Goal: Task Accomplishment & Management: Manage account settings

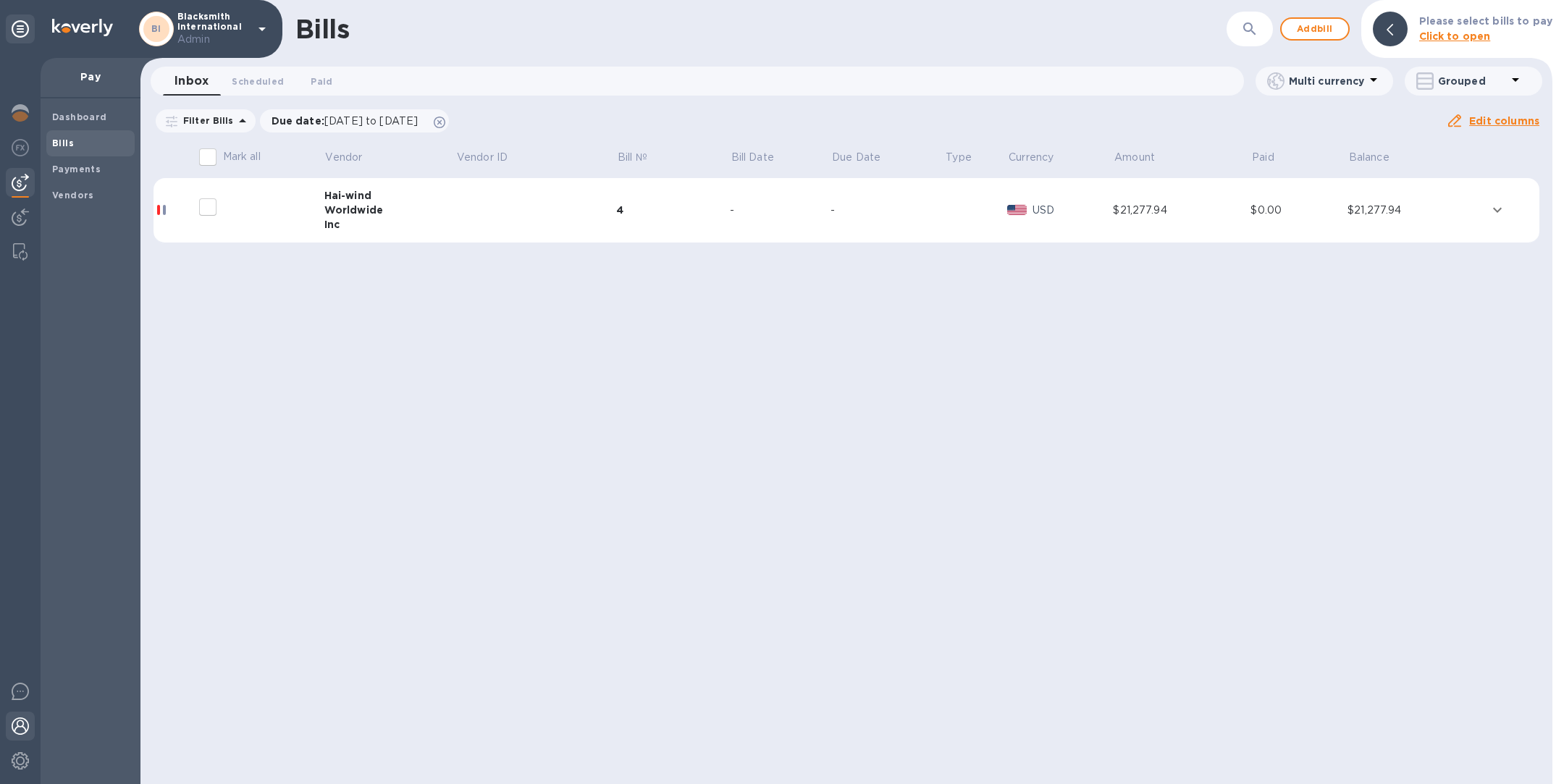
click at [25, 725] on img at bounding box center [20, 725] width 18 height 18
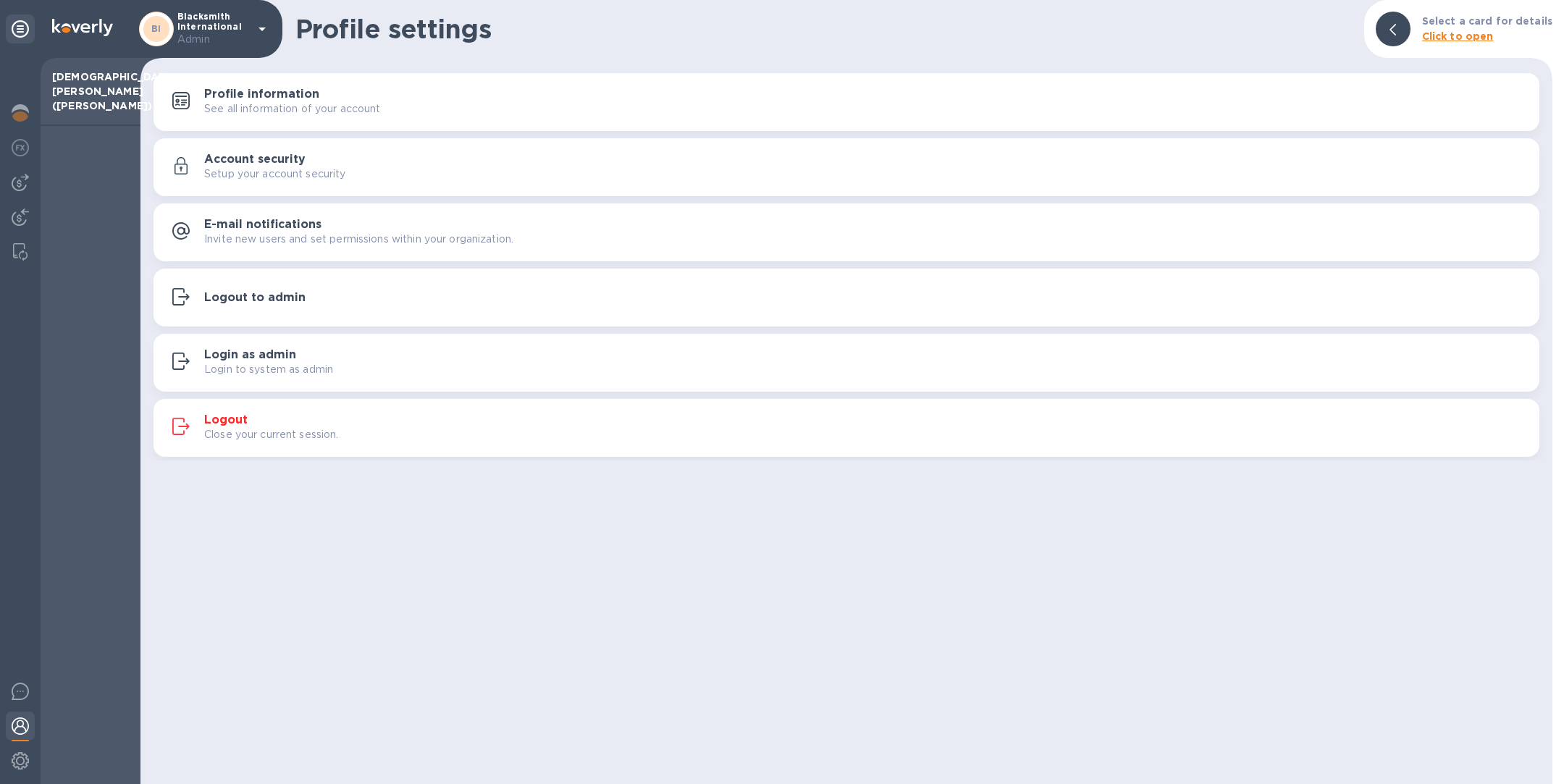
click at [250, 308] on div "Logout to admin" at bounding box center [846, 297] width 1368 height 25
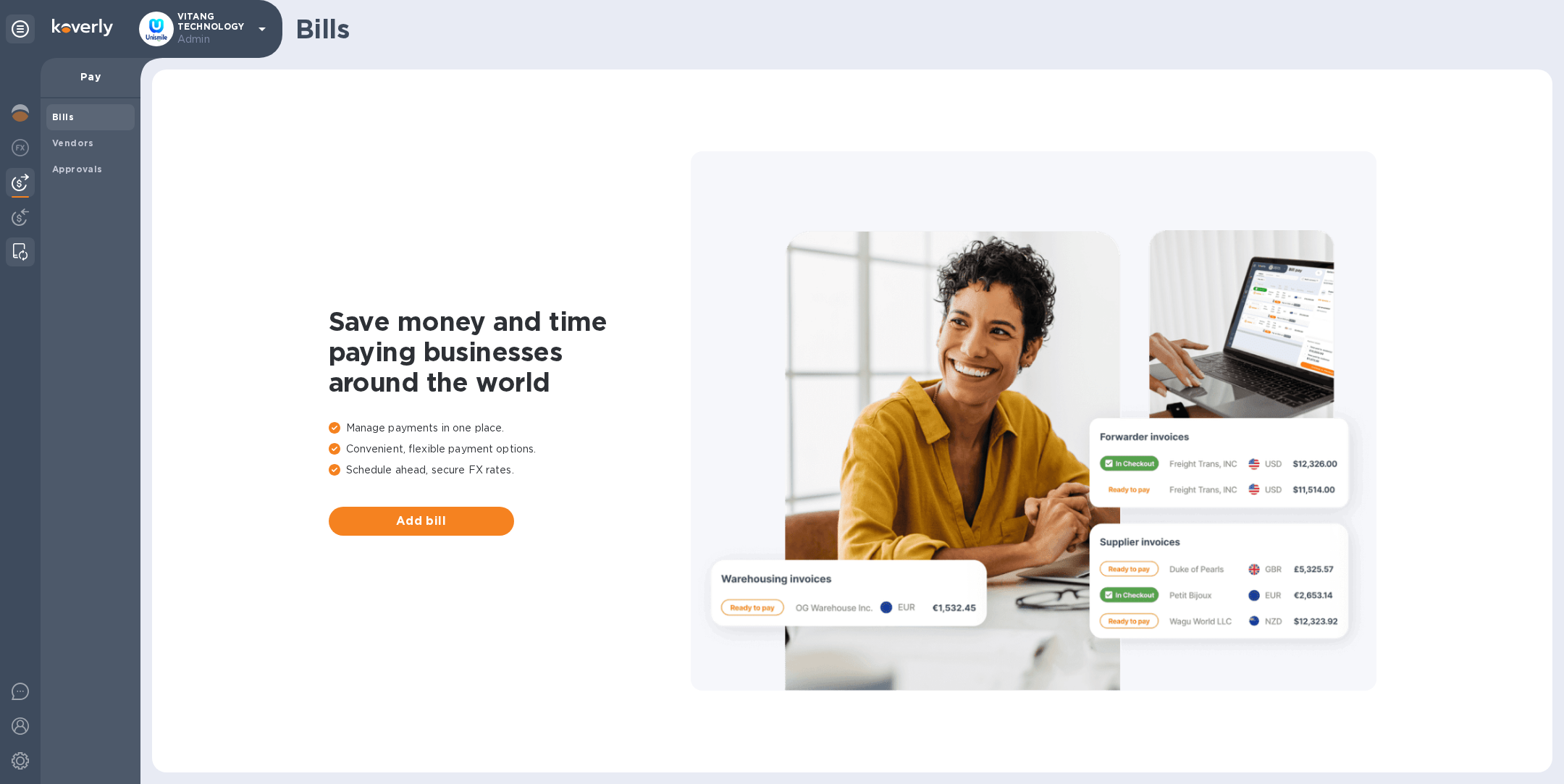
click at [20, 253] on img at bounding box center [20, 252] width 15 height 18
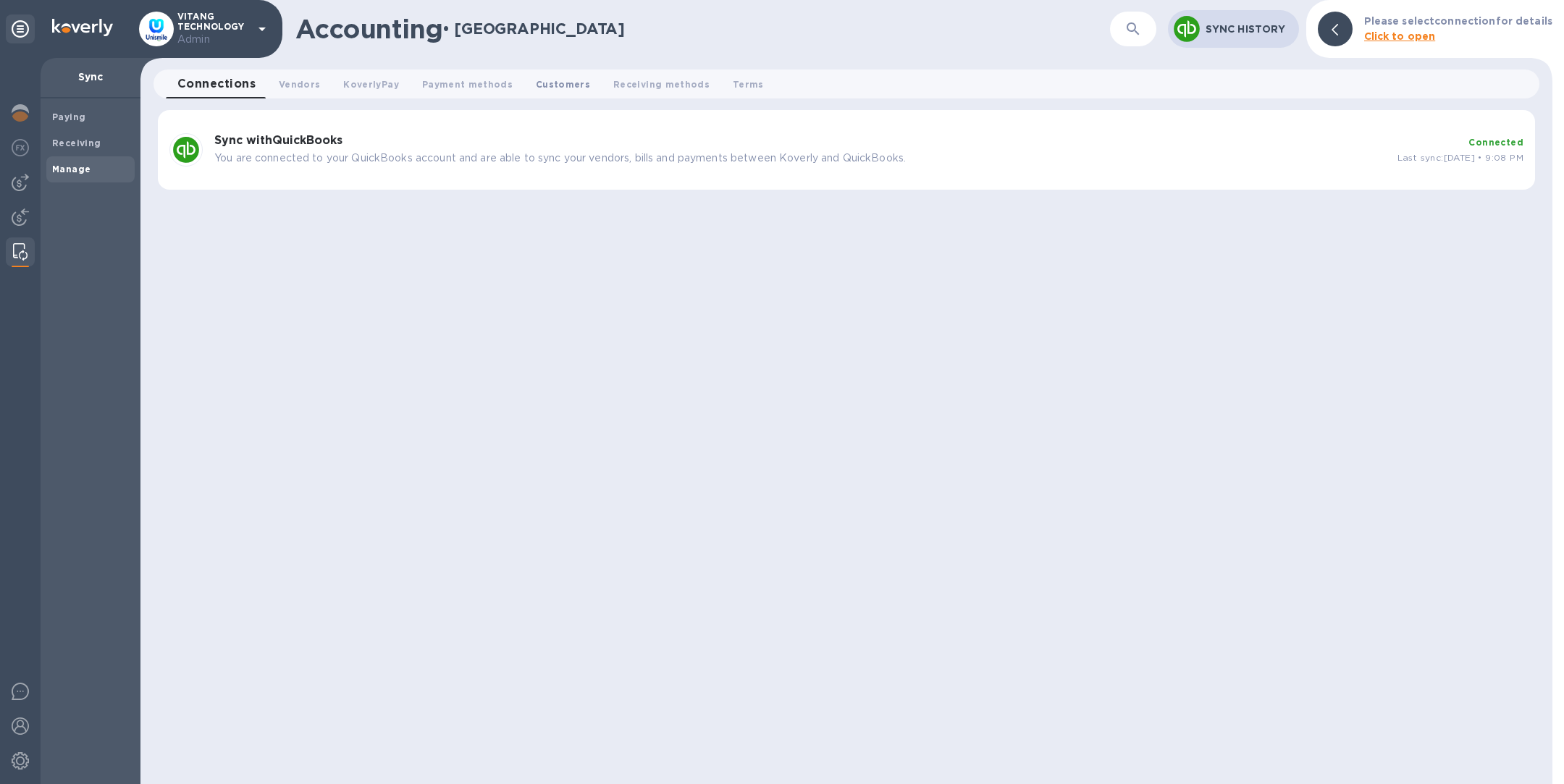
click at [535, 84] on span "Customers 0" at bounding box center [562, 85] width 54 height 15
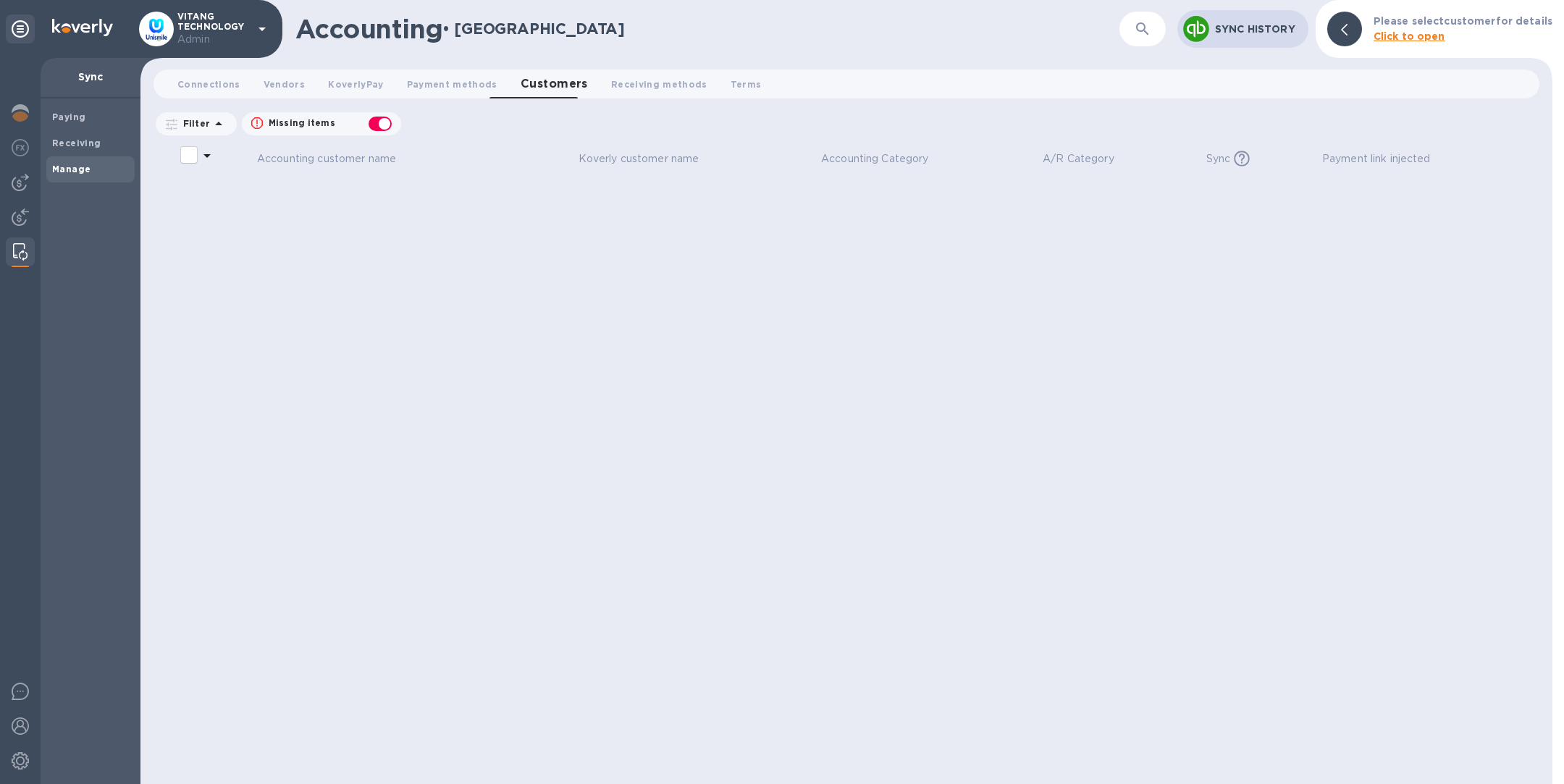
checkbox input "false"
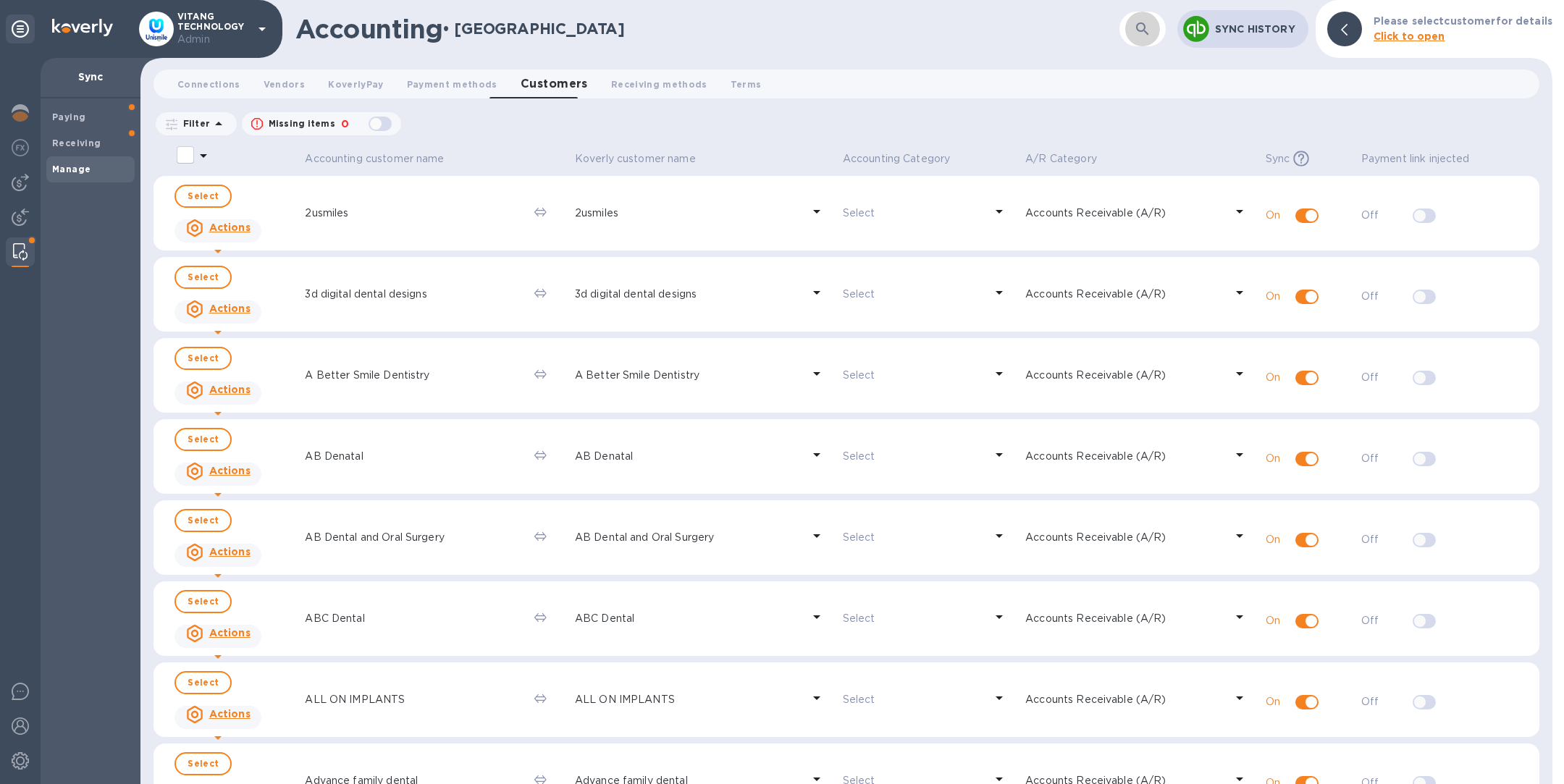
click at [1154, 35] on button "button" at bounding box center [1142, 28] width 35 height 35
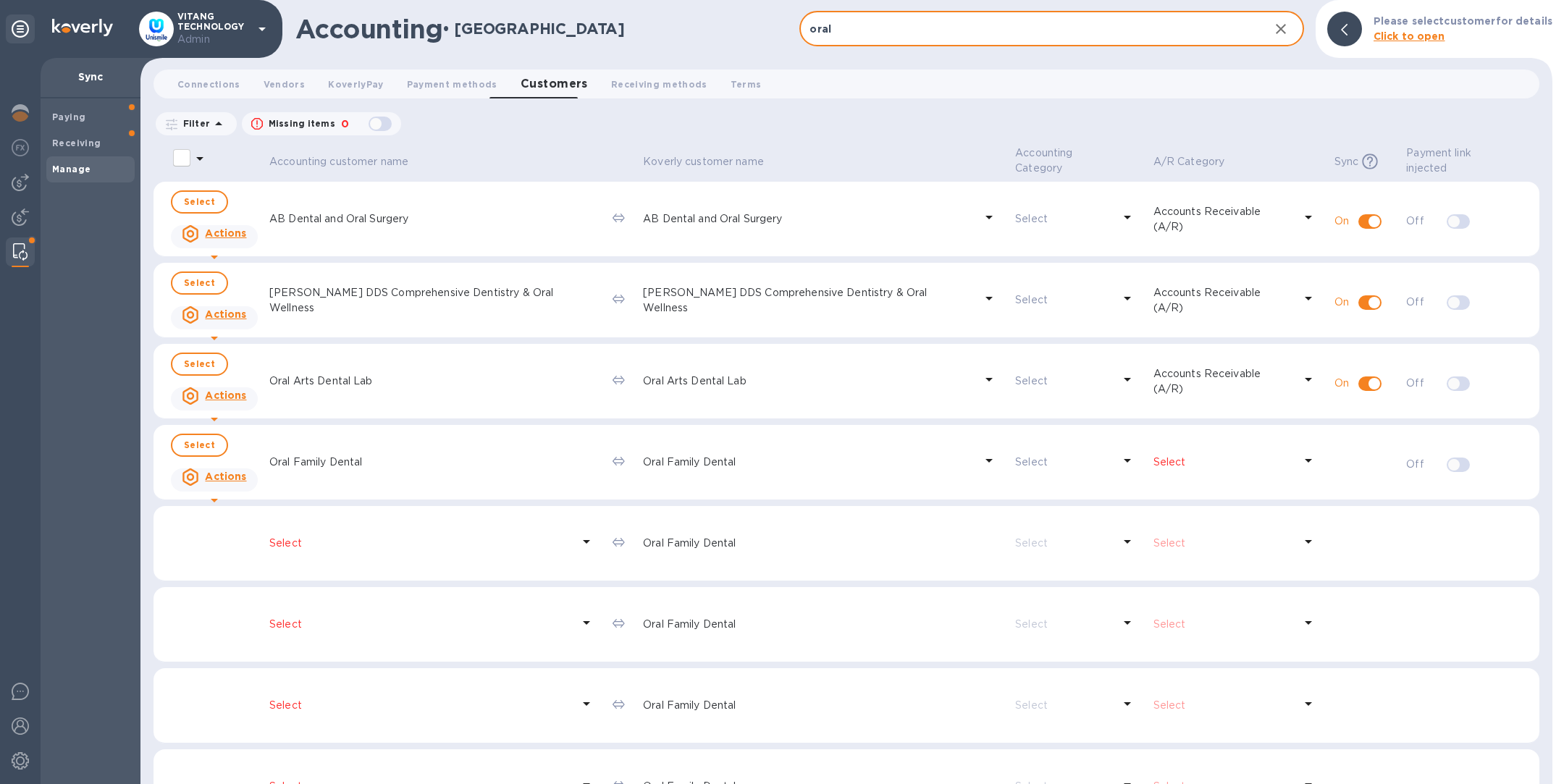
type input "oral fami"
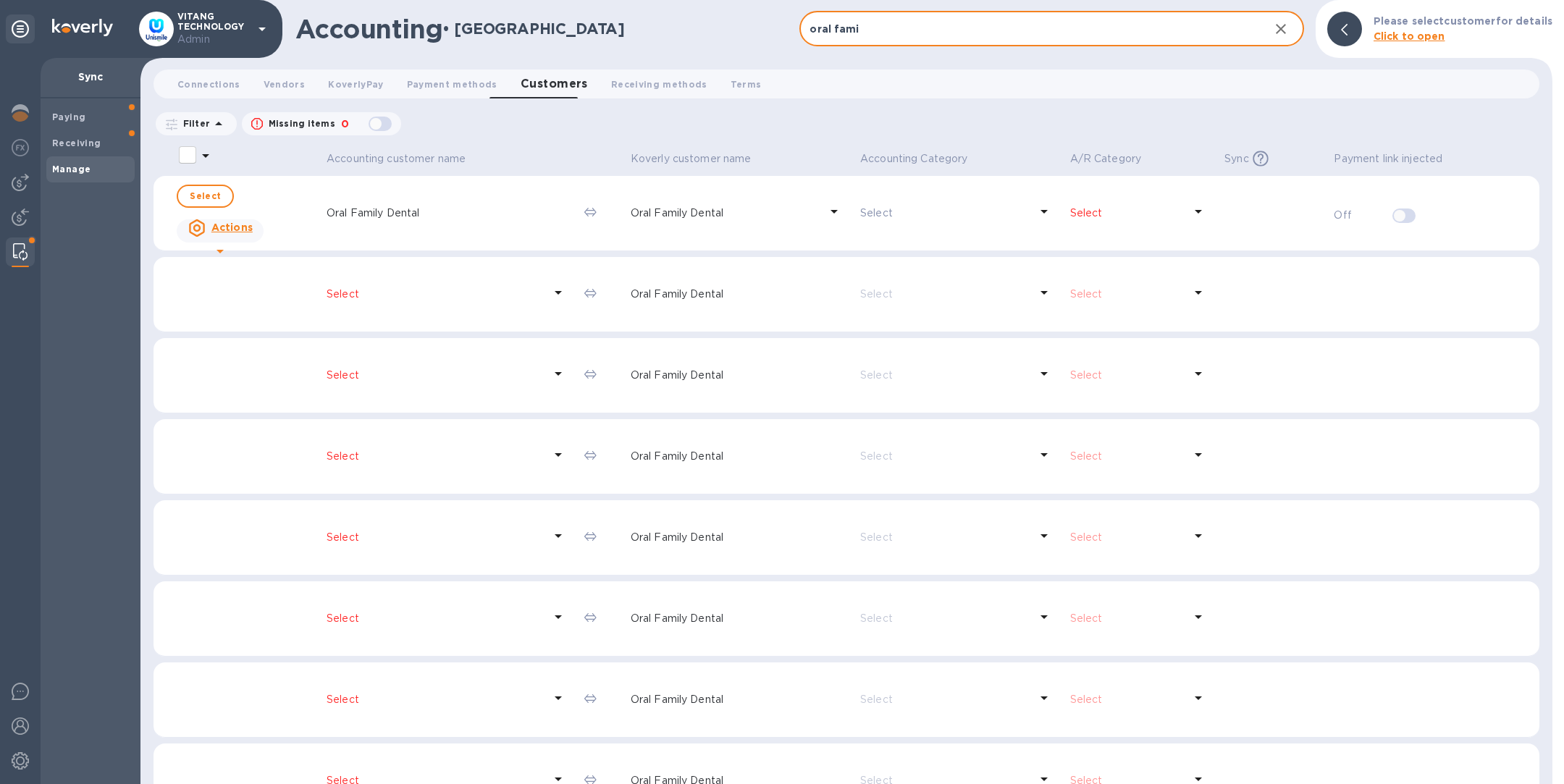
click at [1196, 206] on icon at bounding box center [1198, 211] width 18 height 18
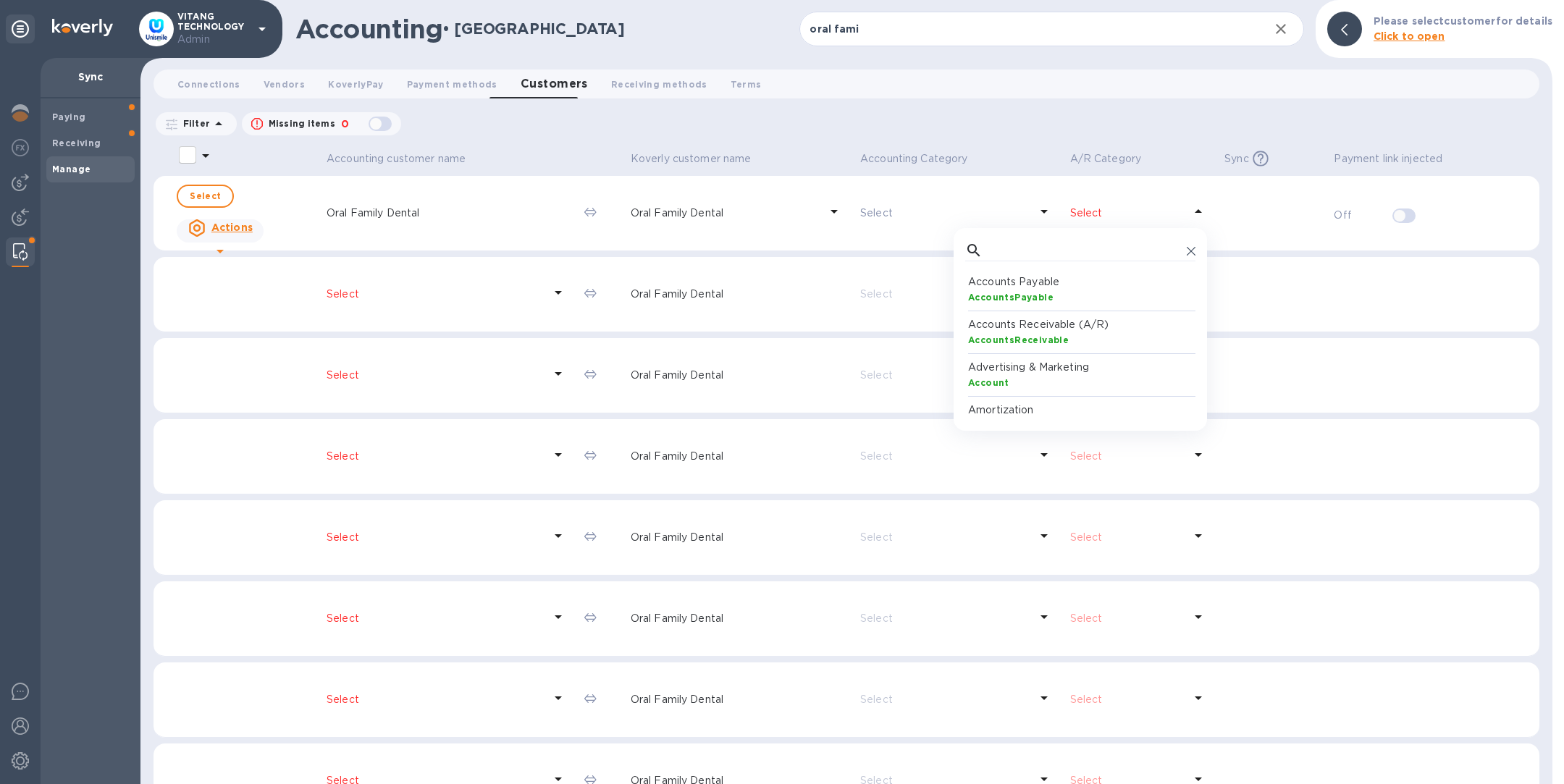
scroll to position [126, 224]
click at [210, 194] on span "Select" at bounding box center [205, 196] width 31 height 18
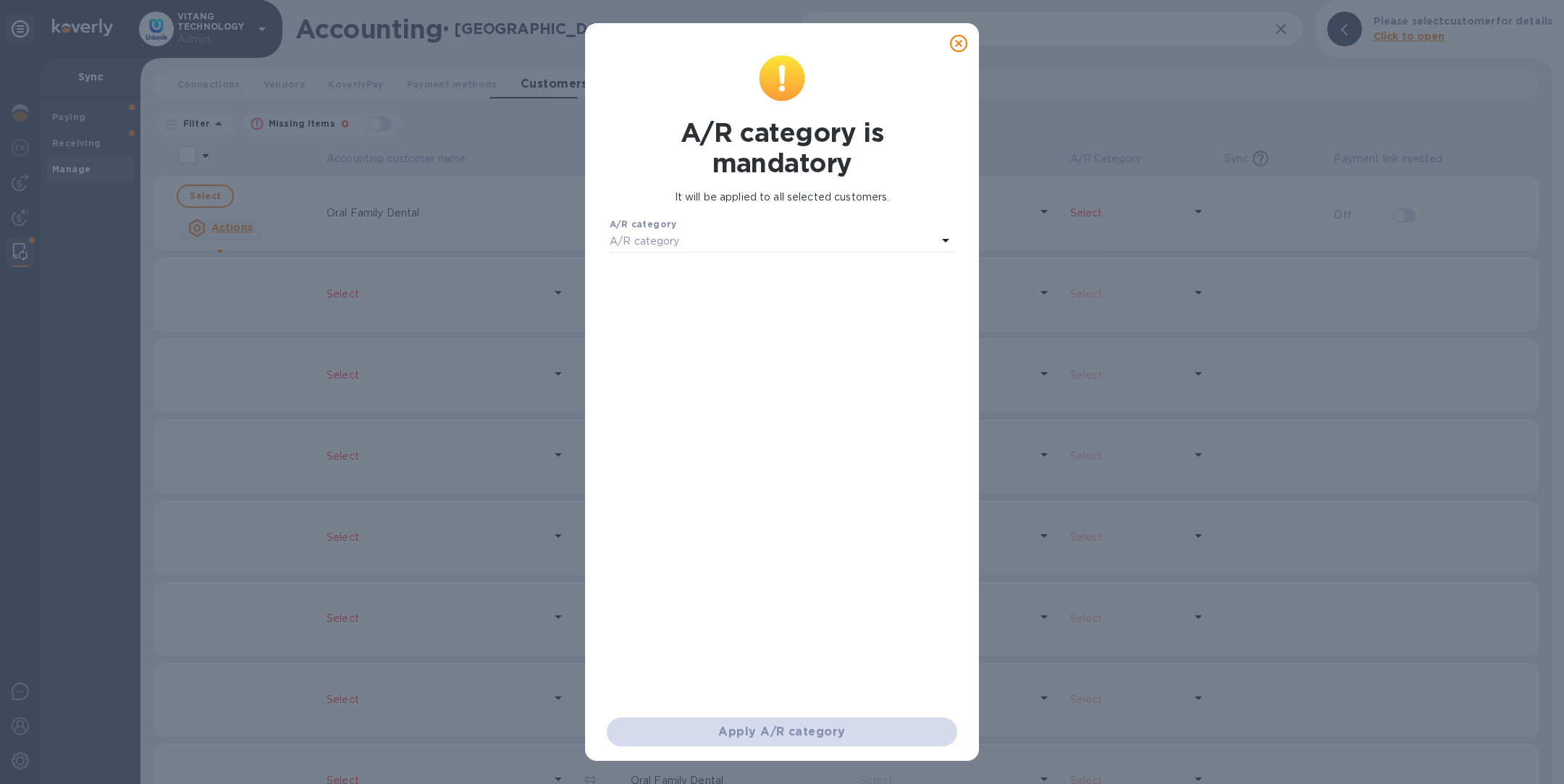
click at [963, 43] on icon at bounding box center [958, 43] width 18 height 18
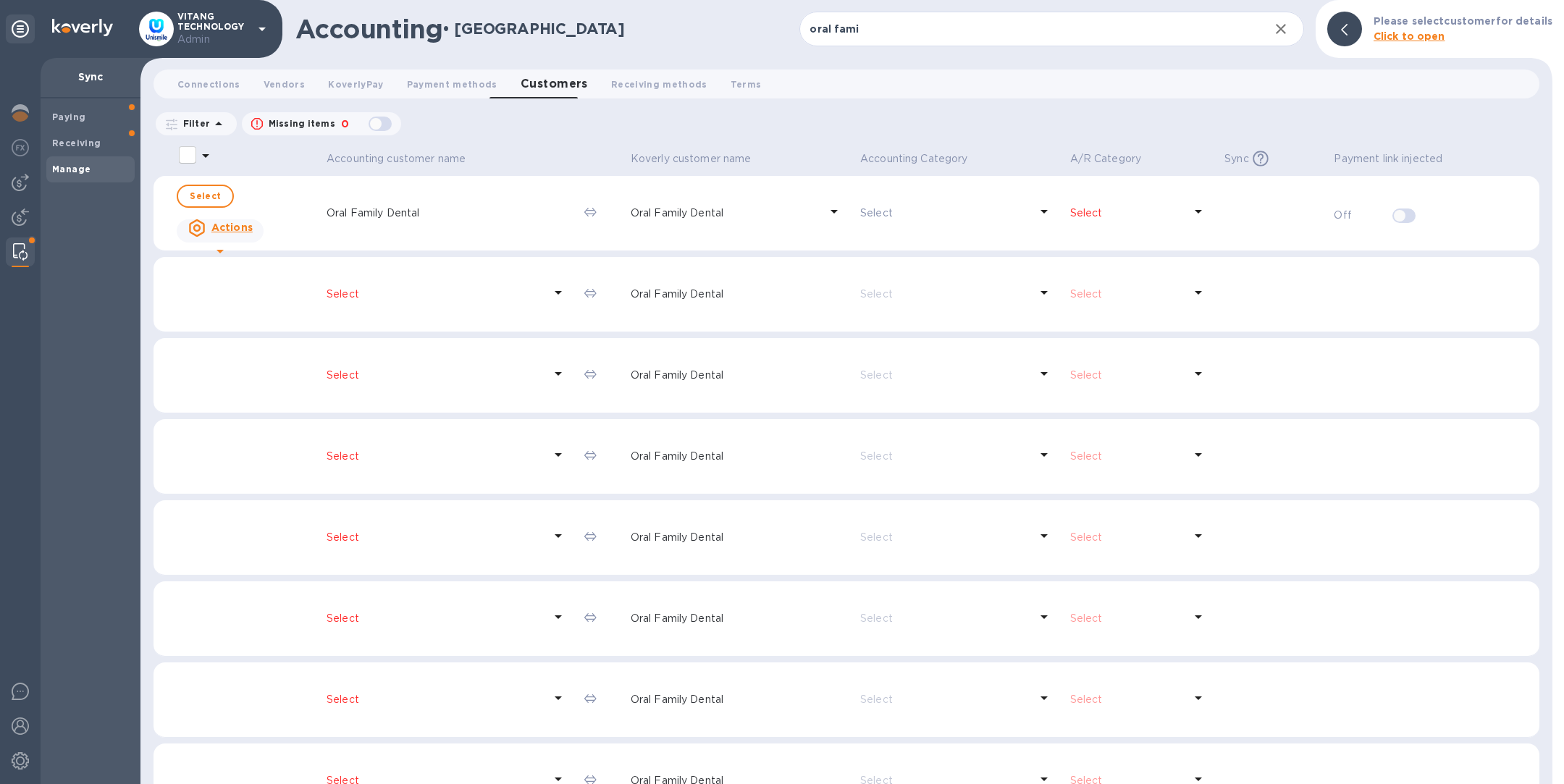
click at [213, 231] on u "Actions" at bounding box center [232, 227] width 42 height 12
click at [287, 154] on div at bounding box center [782, 392] width 1564 height 784
